Goal: Check status: Check status

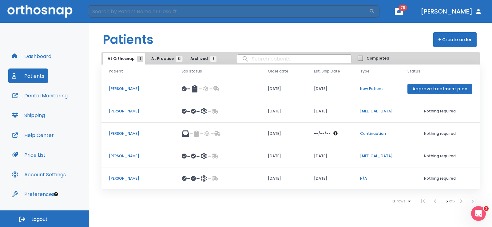
click at [252, 59] on input "search" at bounding box center [294, 59] width 114 height 12
type input "[PERSON_NAME]"
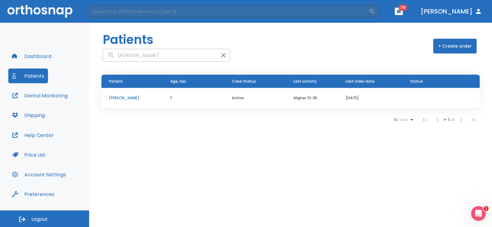
click at [160, 100] on td "[PERSON_NAME]" at bounding box center [133, 98] width 62 height 21
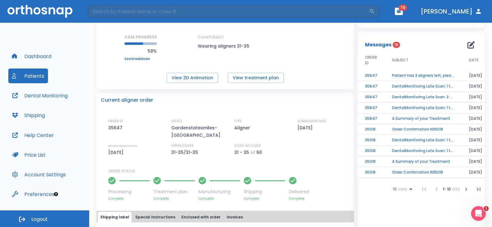
scroll to position [92, 0]
